Goal: Task Accomplishment & Management: Complete application form

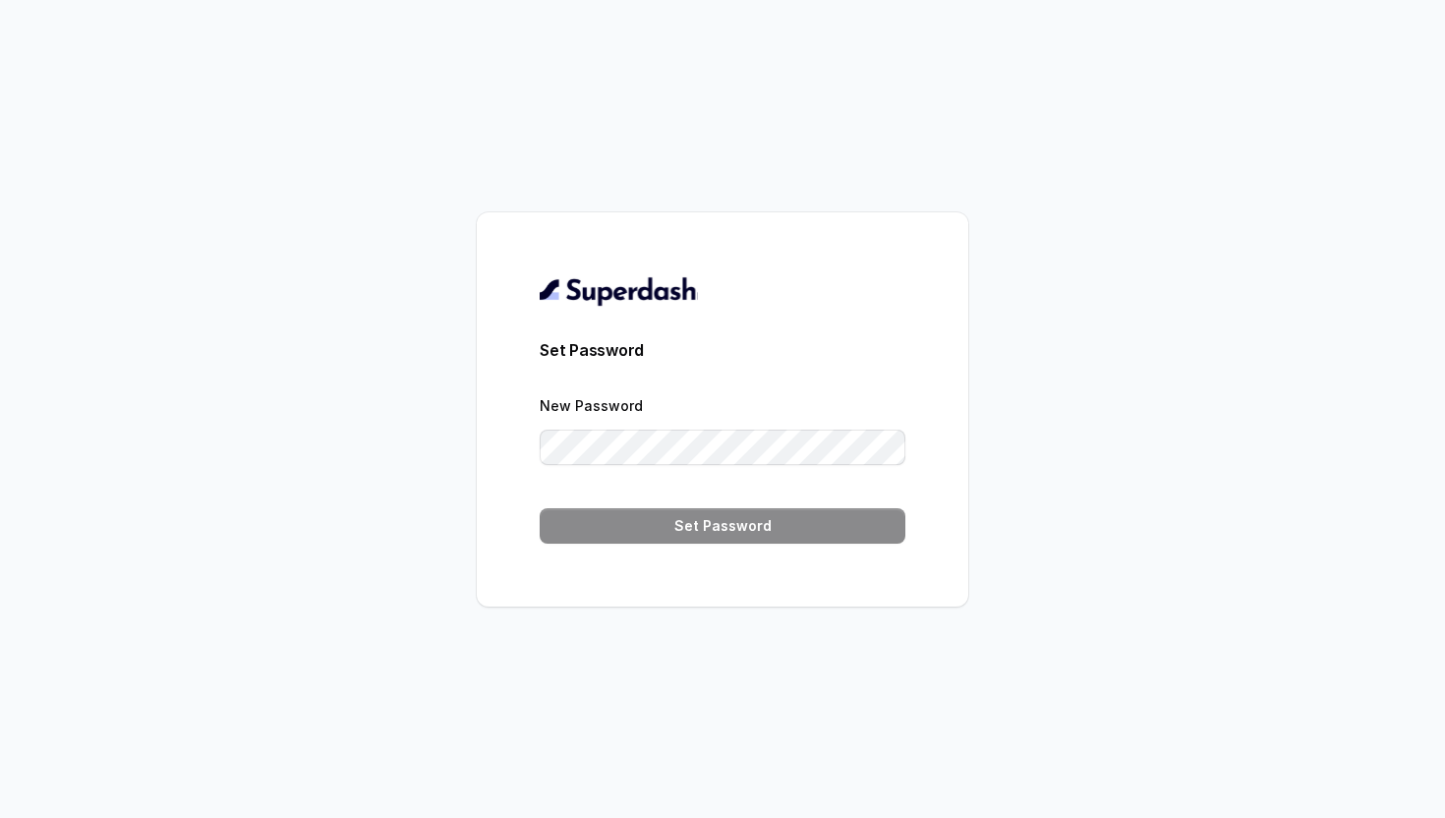
click at [801, 503] on form "Set Password New Password Set Password" at bounding box center [723, 441] width 366 height 206
